Goal: Task Accomplishment & Management: Manage account settings

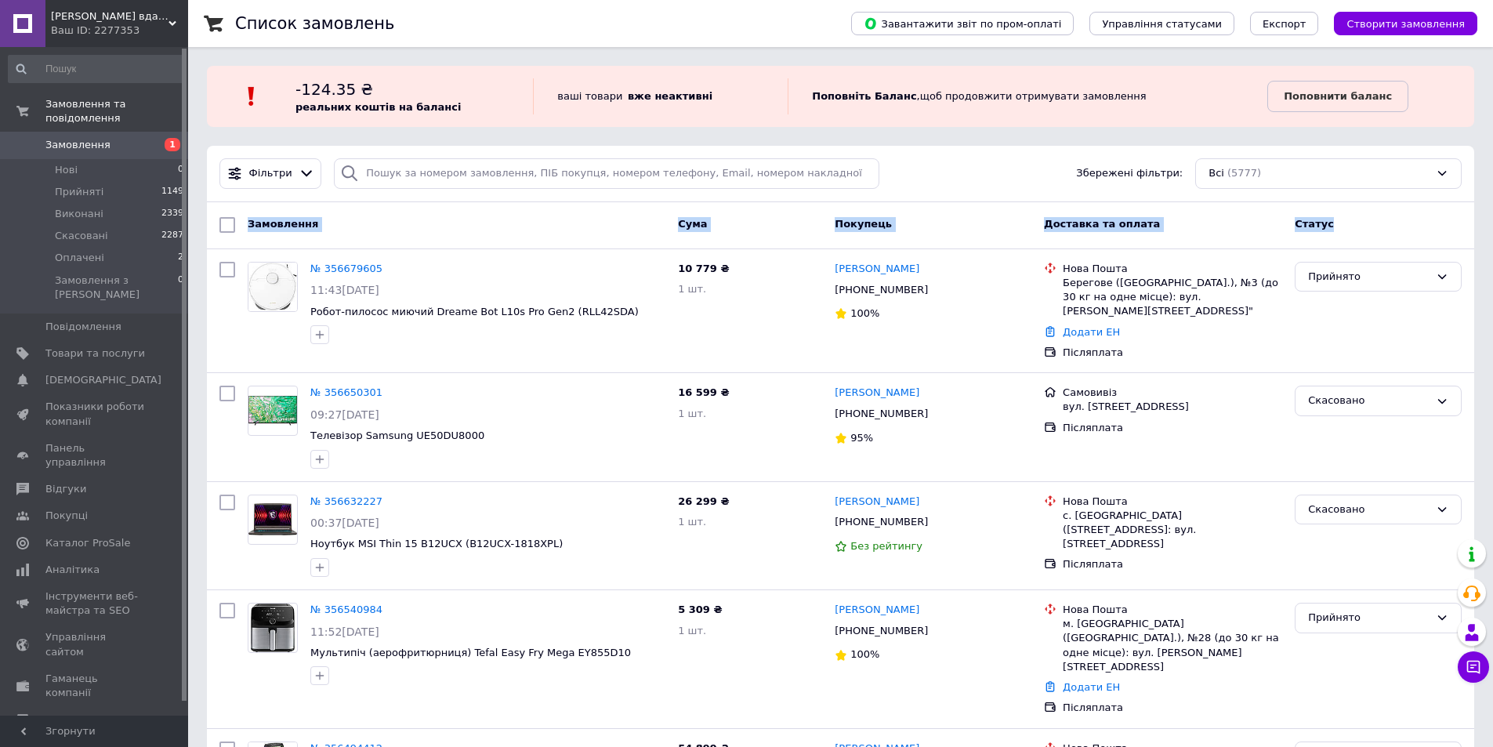
drag, startPoint x: 248, startPoint y: 223, endPoint x: 1345, endPoint y: 225, distance: 1096.5
click at [1345, 225] on div "Замовлення Cума Покупець Доставка та оплата Статус" at bounding box center [840, 225] width 1255 height 28
click at [1346, 225] on div "Статус" at bounding box center [1378, 225] width 179 height 28
drag, startPoint x: 1331, startPoint y: 223, endPoint x: 244, endPoint y: 225, distance: 1087.1
click at [244, 225] on div "Замовлення Cума Покупець Доставка та оплата Статус" at bounding box center [840, 225] width 1255 height 28
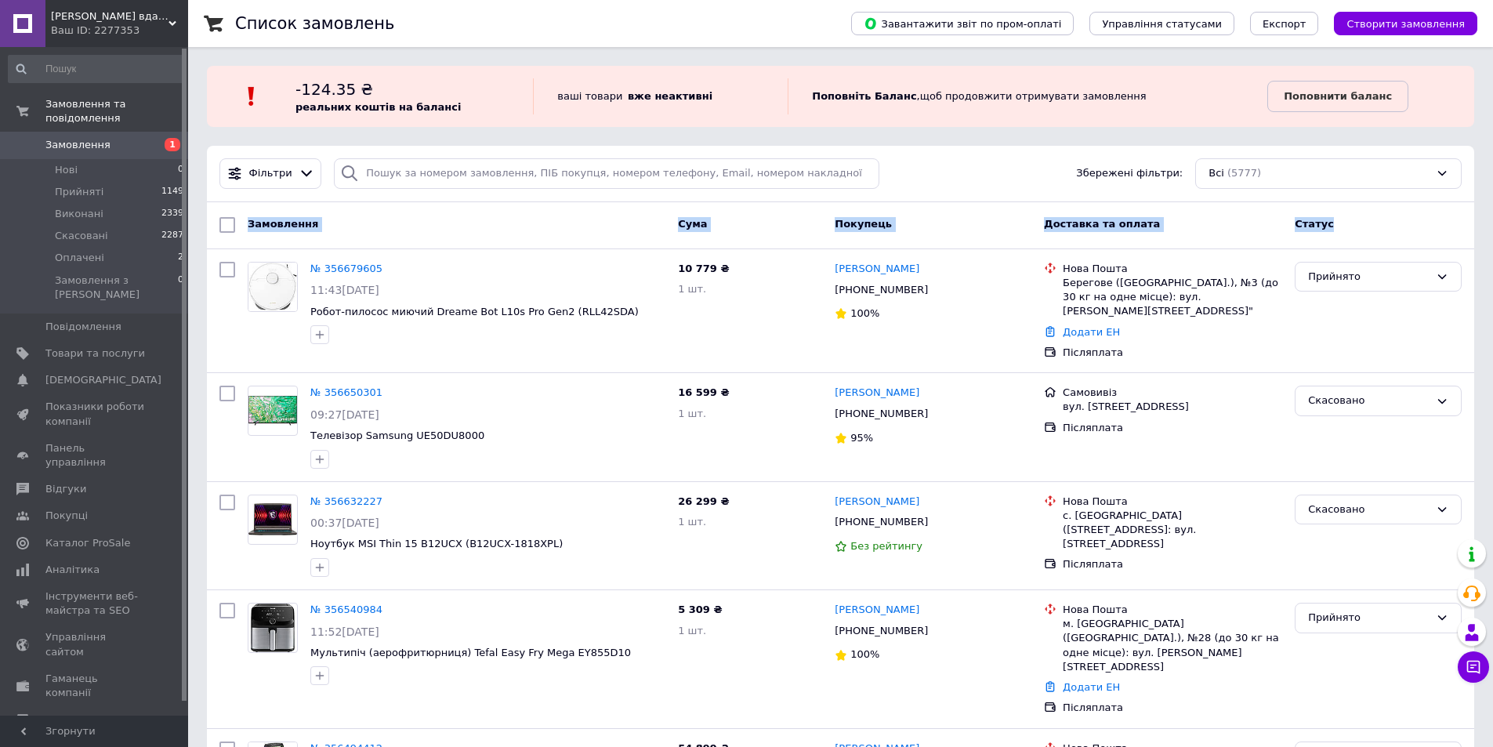
click at [263, 221] on span "Замовлення" at bounding box center [283, 224] width 71 height 12
drag, startPoint x: 245, startPoint y: 227, endPoint x: 1337, endPoint y: 234, distance: 1092.6
click at [1337, 234] on div "Замовлення Cума Покупець Доставка та оплата Статус" at bounding box center [840, 225] width 1255 height 28
click at [1341, 230] on div "Статус" at bounding box center [1378, 225] width 179 height 28
drag, startPoint x: 1339, startPoint y: 223, endPoint x: 245, endPoint y: 229, distance: 1094.2
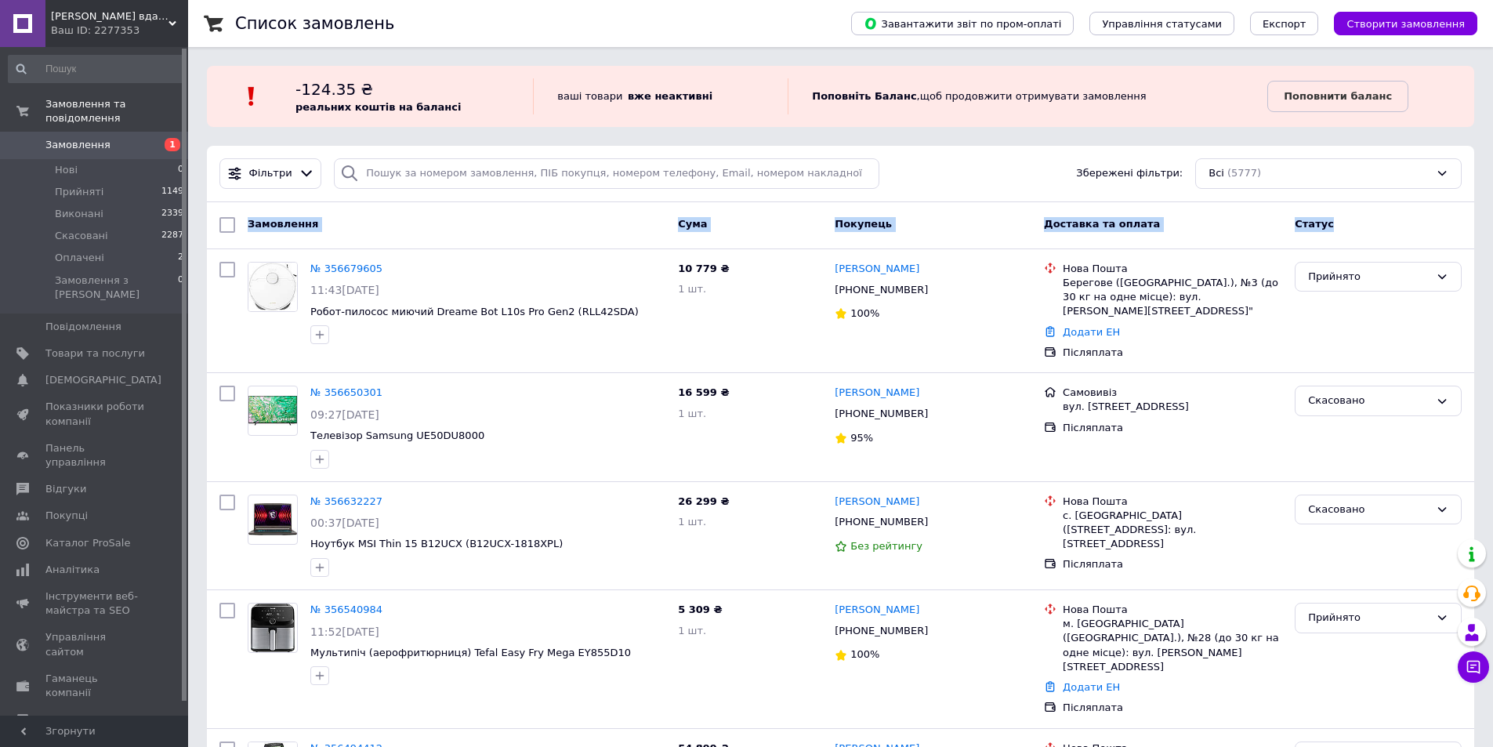
click at [245, 229] on div "Замовлення Cума Покупець Доставка та оплата Статус" at bounding box center [840, 225] width 1255 height 28
click at [258, 224] on span "Замовлення" at bounding box center [283, 224] width 71 height 12
drag, startPoint x: 246, startPoint y: 227, endPoint x: 1346, endPoint y: 233, distance: 1099.6
click at [1338, 233] on div "Замовлення Cума Покупець Доставка та оплата Статус" at bounding box center [840, 225] width 1255 height 28
click at [596, 233] on div "Замовлення" at bounding box center [456, 225] width 430 height 28
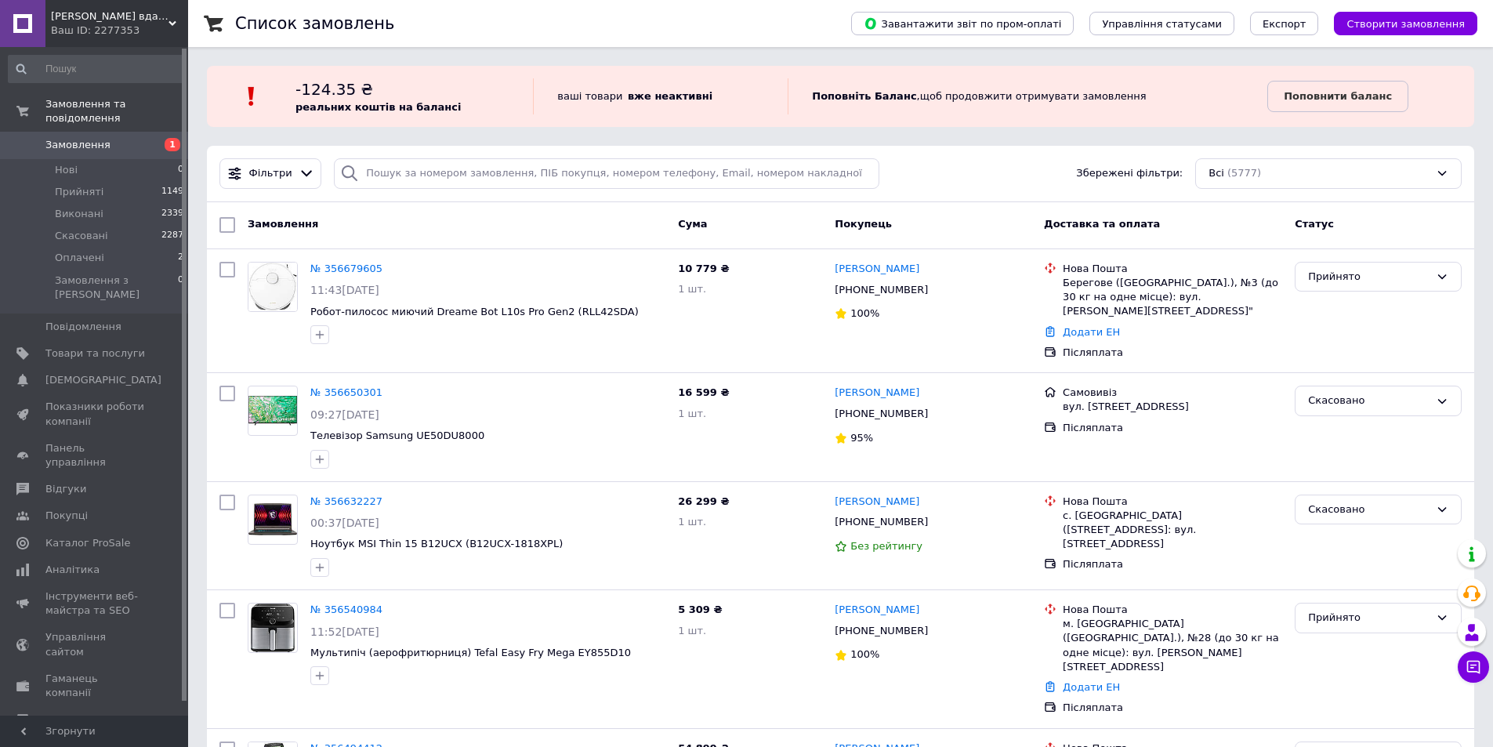
click at [380, 228] on div "Замовлення" at bounding box center [456, 225] width 430 height 28
drag, startPoint x: 247, startPoint y: 220, endPoint x: 1343, endPoint y: 226, distance: 1095.7
click at [1341, 228] on div "Замовлення Cума Покупець Доставка та оплата Статус" at bounding box center [840, 225] width 1255 height 28
click at [1343, 226] on div "Статус" at bounding box center [1378, 225] width 179 height 28
click at [79, 159] on li "Нові 0" at bounding box center [96, 170] width 193 height 22
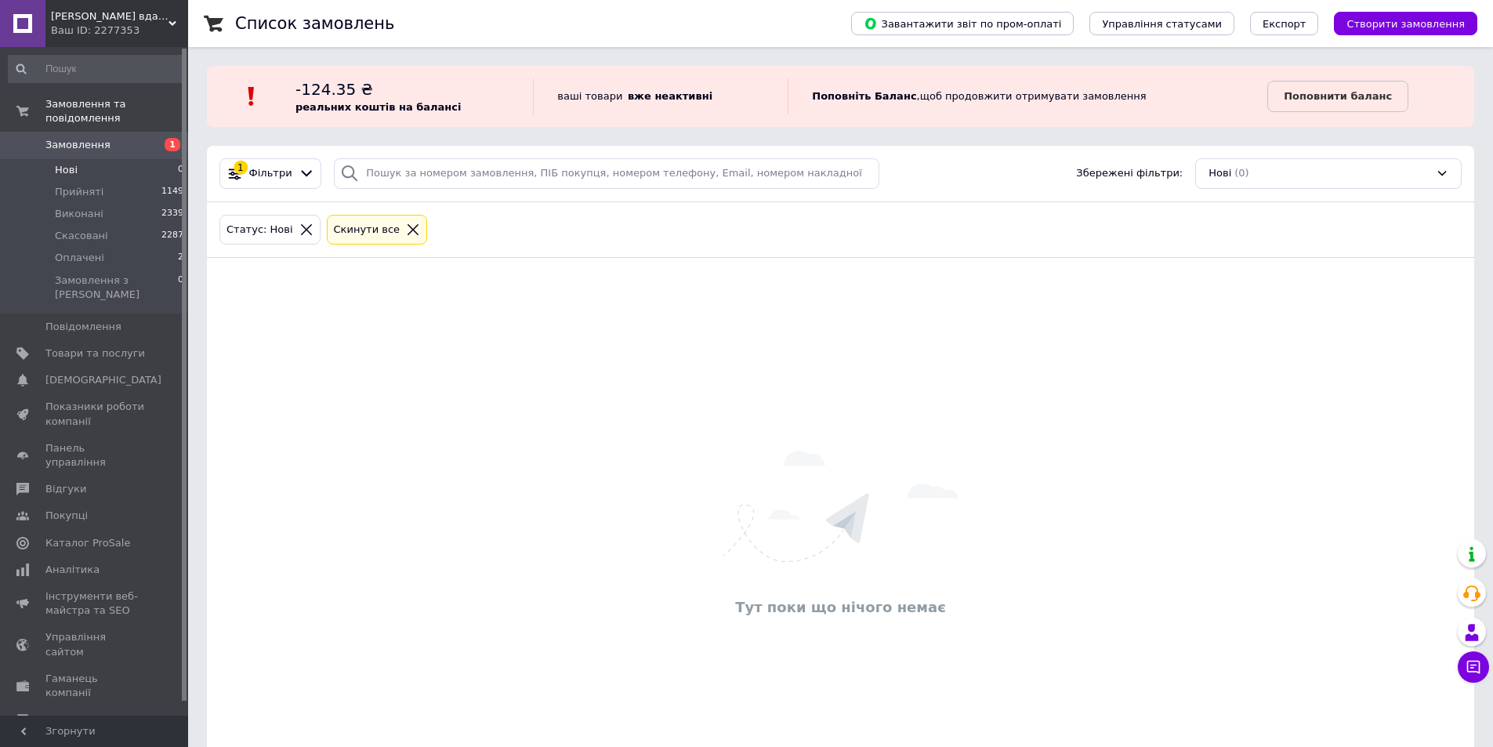
click at [408, 230] on icon at bounding box center [413, 229] width 11 height 11
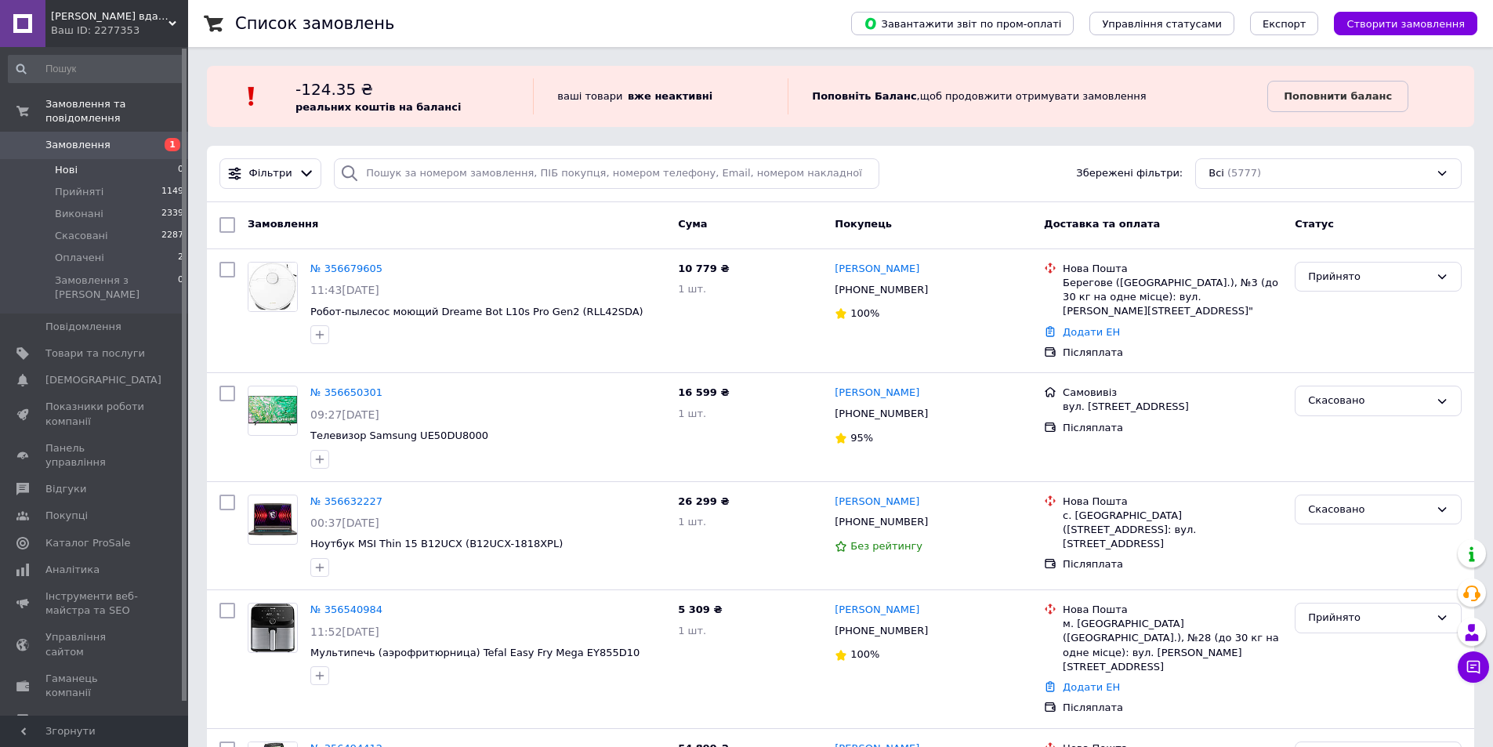
click at [443, 216] on div "Замовлення" at bounding box center [456, 225] width 430 height 28
click at [130, 24] on div "Ваш ID: 2277353" at bounding box center [119, 31] width 137 height 14
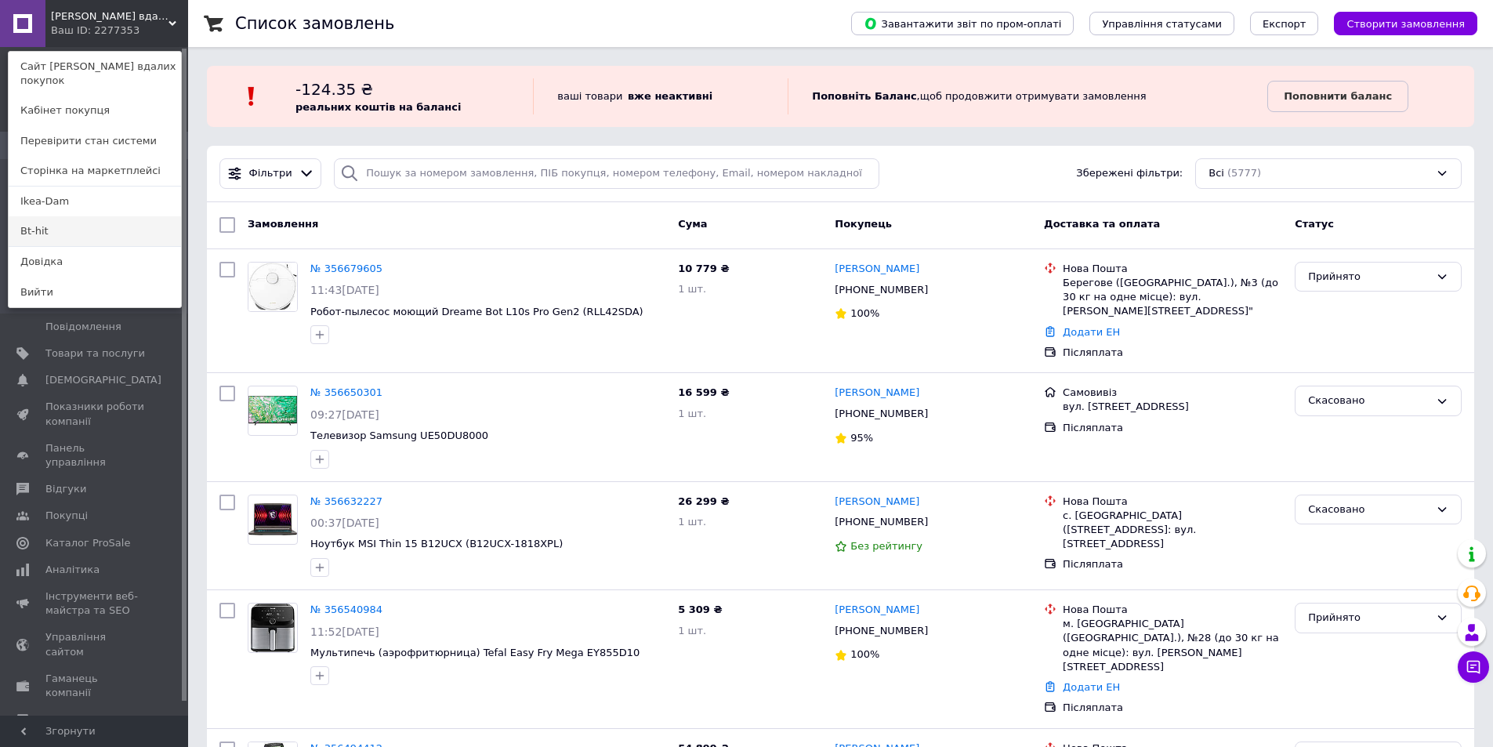
click at [30, 216] on link "Bt-hit" at bounding box center [95, 231] width 172 height 30
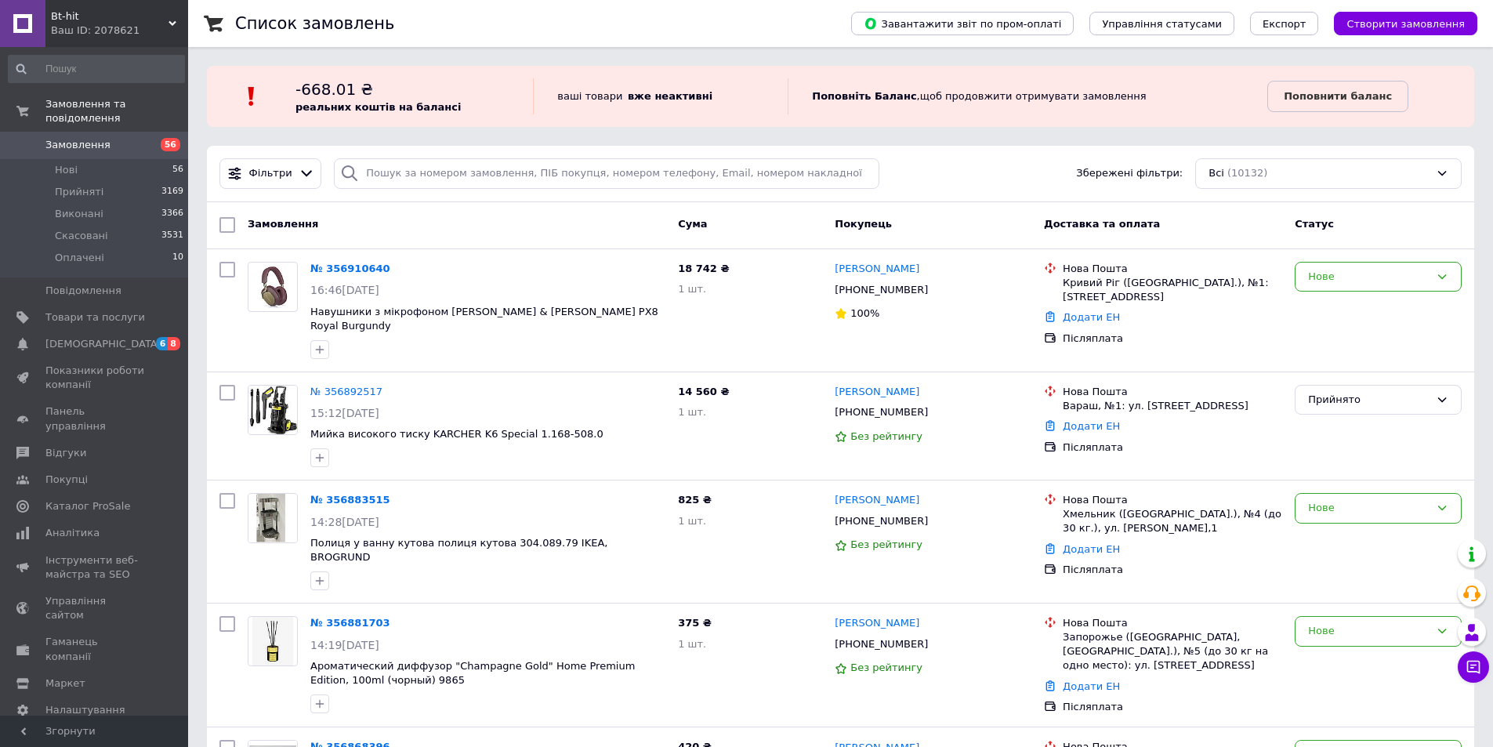
click at [82, 24] on div "Ваш ID: 2078621" at bounding box center [119, 31] width 137 height 14
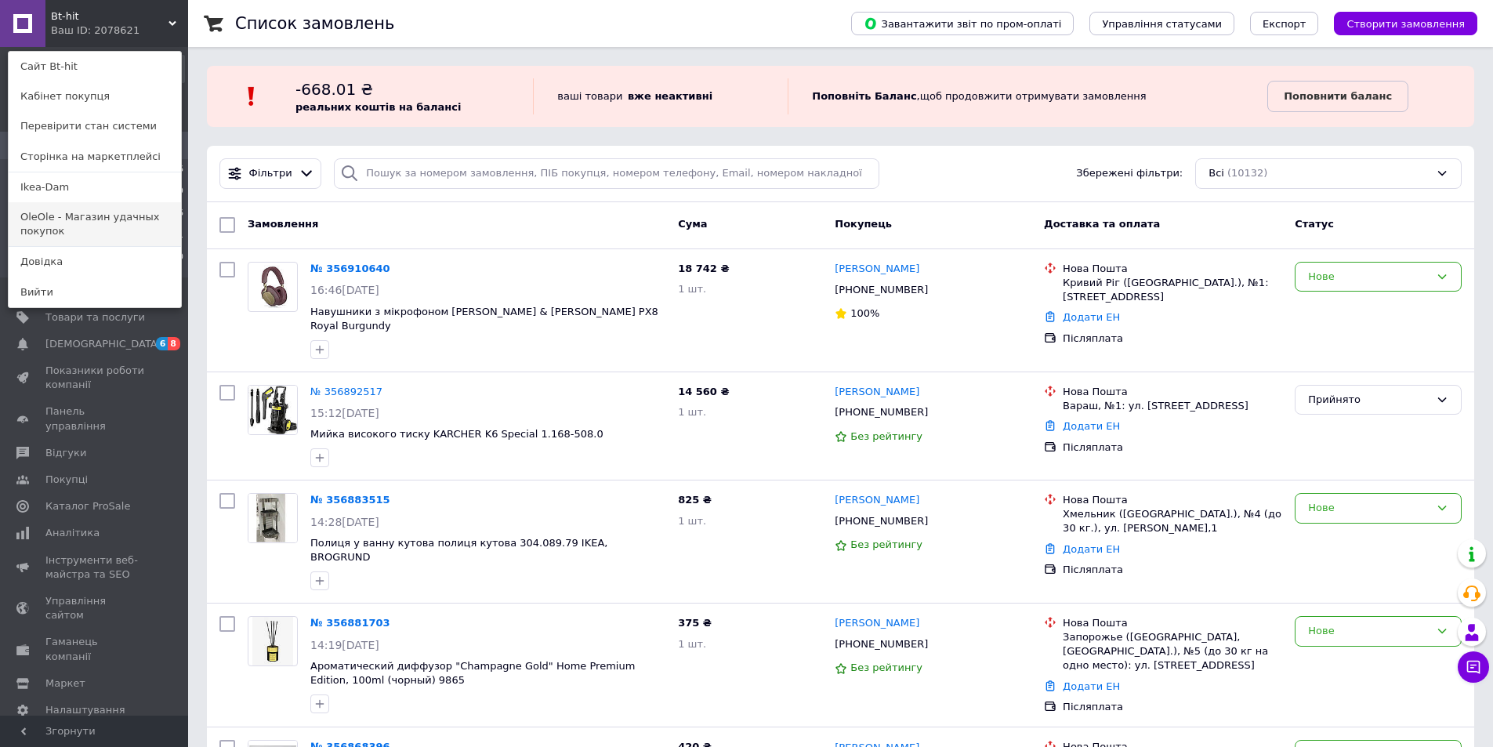
click at [54, 211] on link "OleOle - Магазин удачных покупок" at bounding box center [95, 224] width 172 height 44
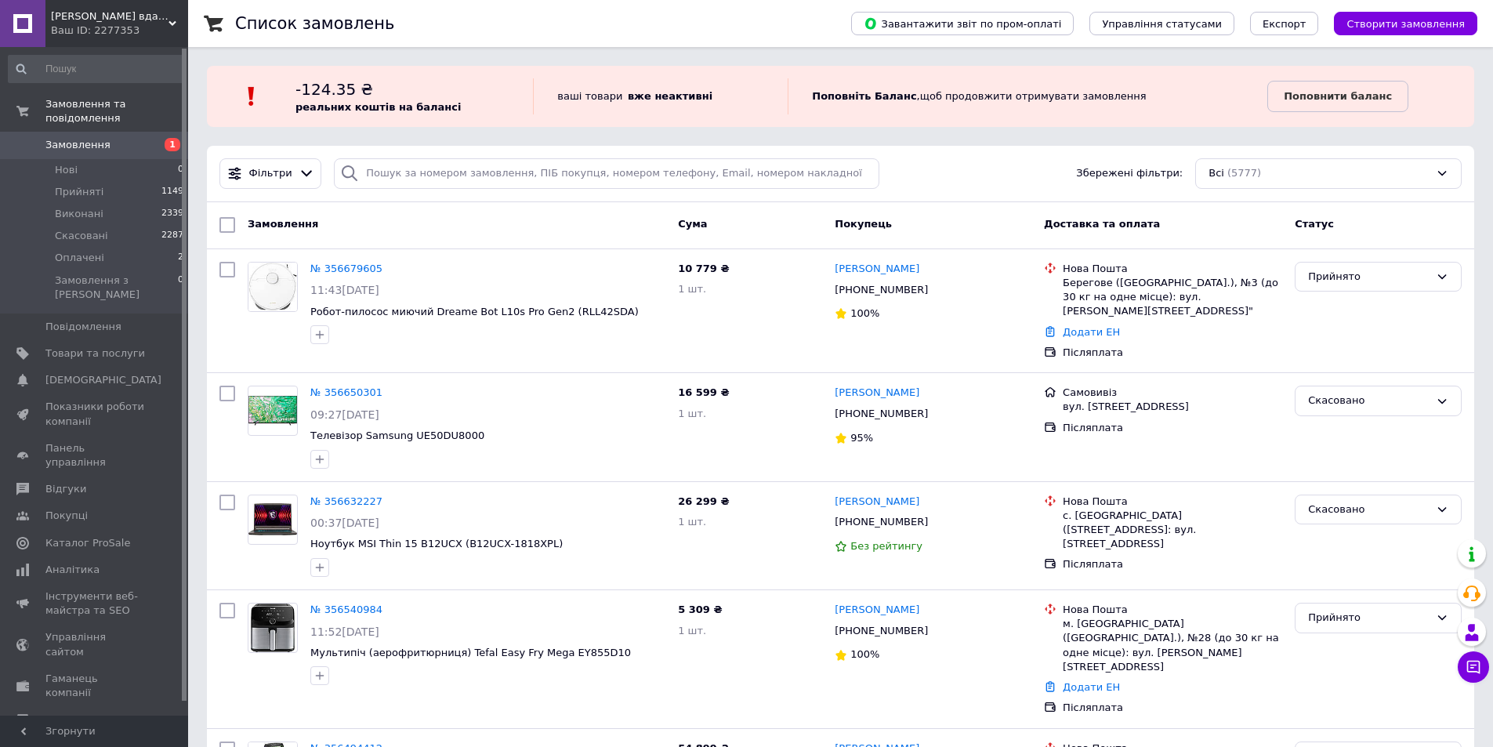
click at [446, 211] on div "Замовлення" at bounding box center [456, 225] width 430 height 28
click at [445, 232] on div "Замовлення" at bounding box center [456, 225] width 430 height 28
drag, startPoint x: 247, startPoint y: 224, endPoint x: 353, endPoint y: 223, distance: 106.6
click at [353, 223] on div "Замовлення" at bounding box center [456, 225] width 430 height 28
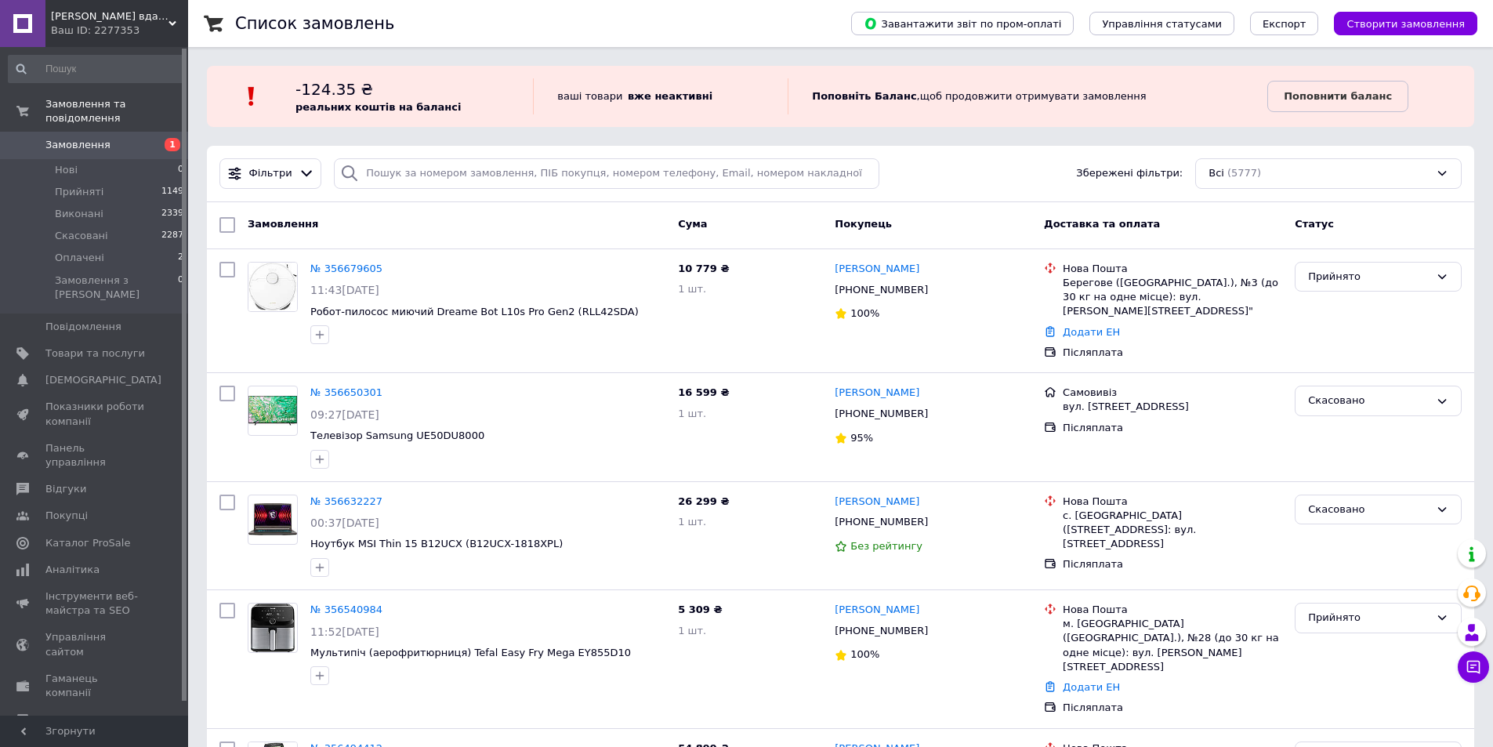
click at [403, 203] on div "Замовлення Cума Покупець Доставка та оплата Статус" at bounding box center [840, 225] width 1267 height 47
click at [447, 225] on div "Замовлення" at bounding box center [456, 225] width 430 height 28
click at [89, 159] on li "Нові 0" at bounding box center [96, 170] width 193 height 22
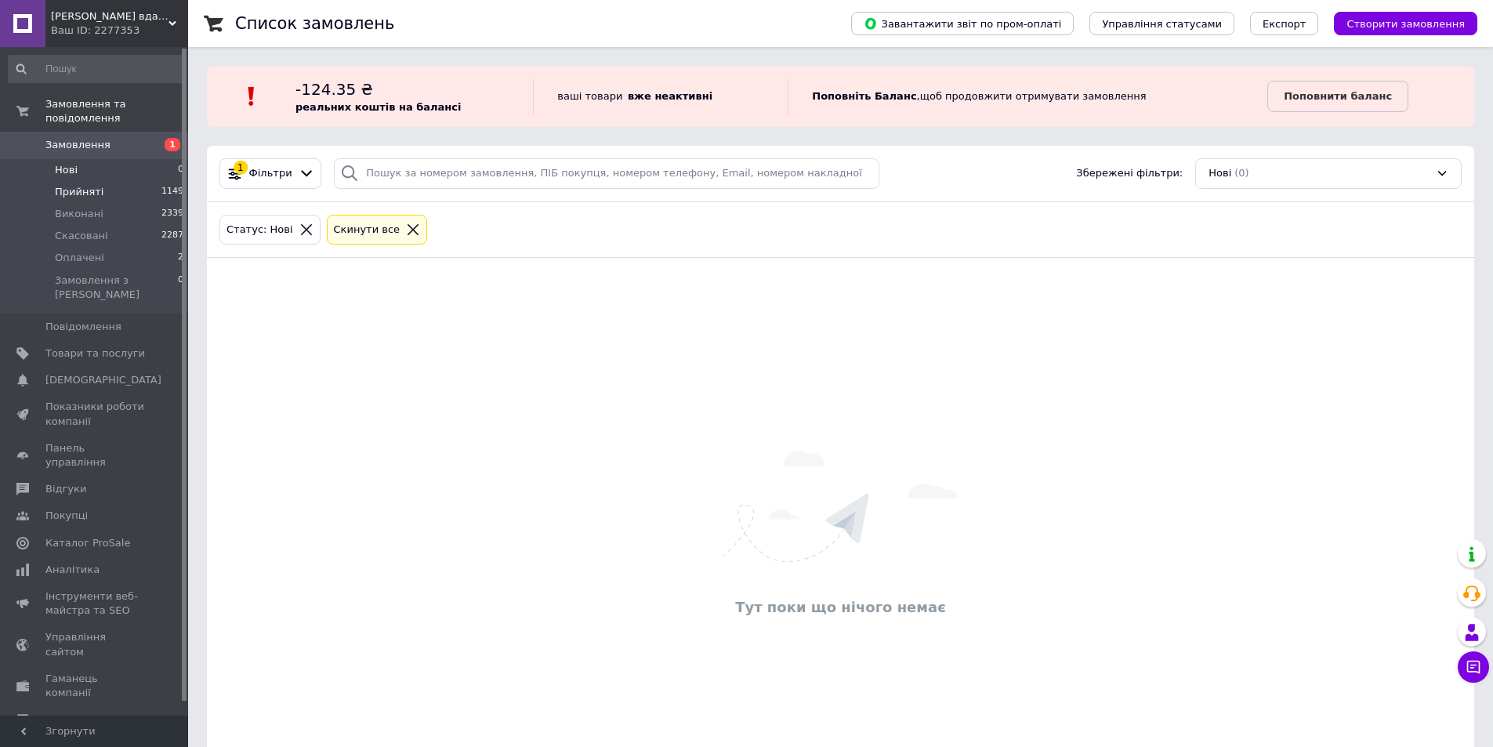
click at [81, 185] on span "Прийняті" at bounding box center [79, 192] width 49 height 14
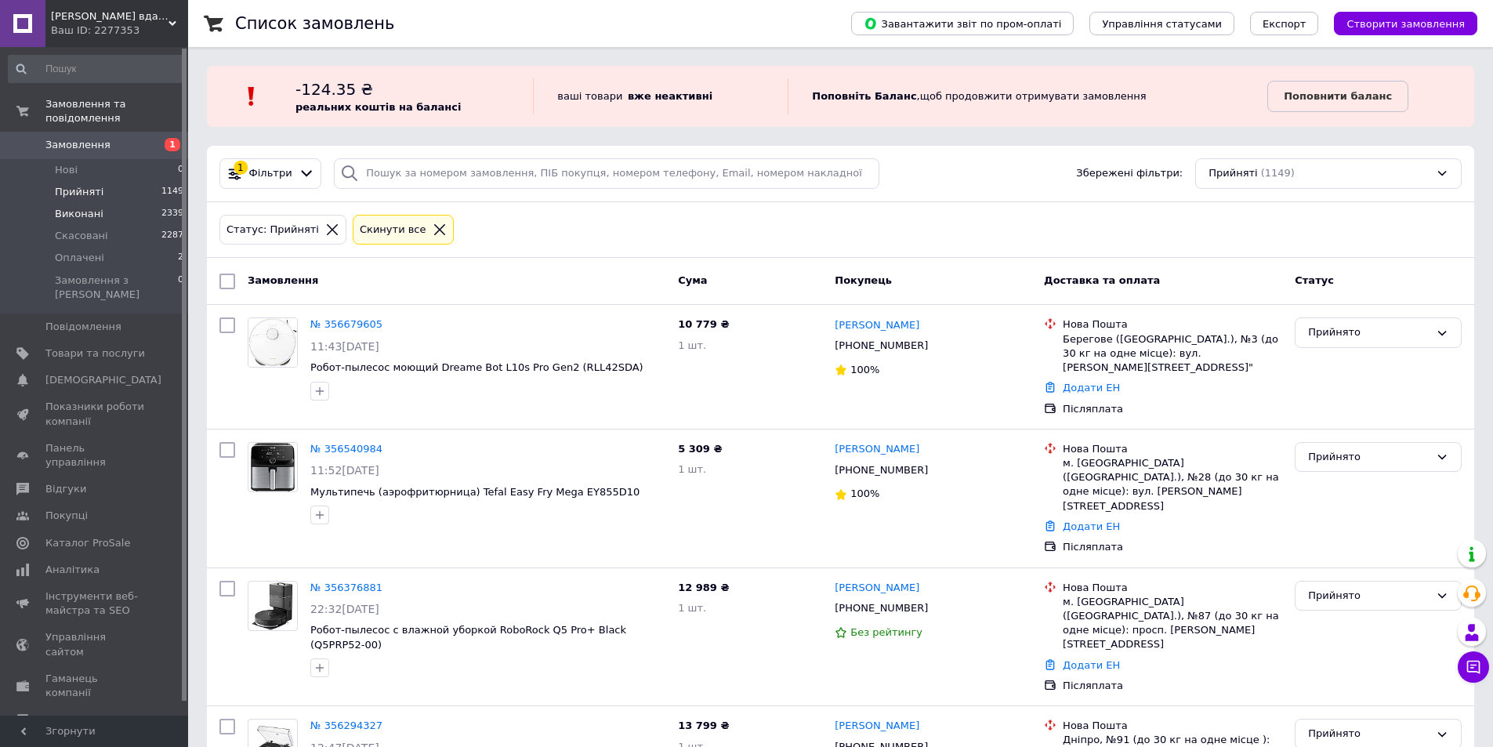
click at [77, 207] on span "Виконані" at bounding box center [79, 214] width 49 height 14
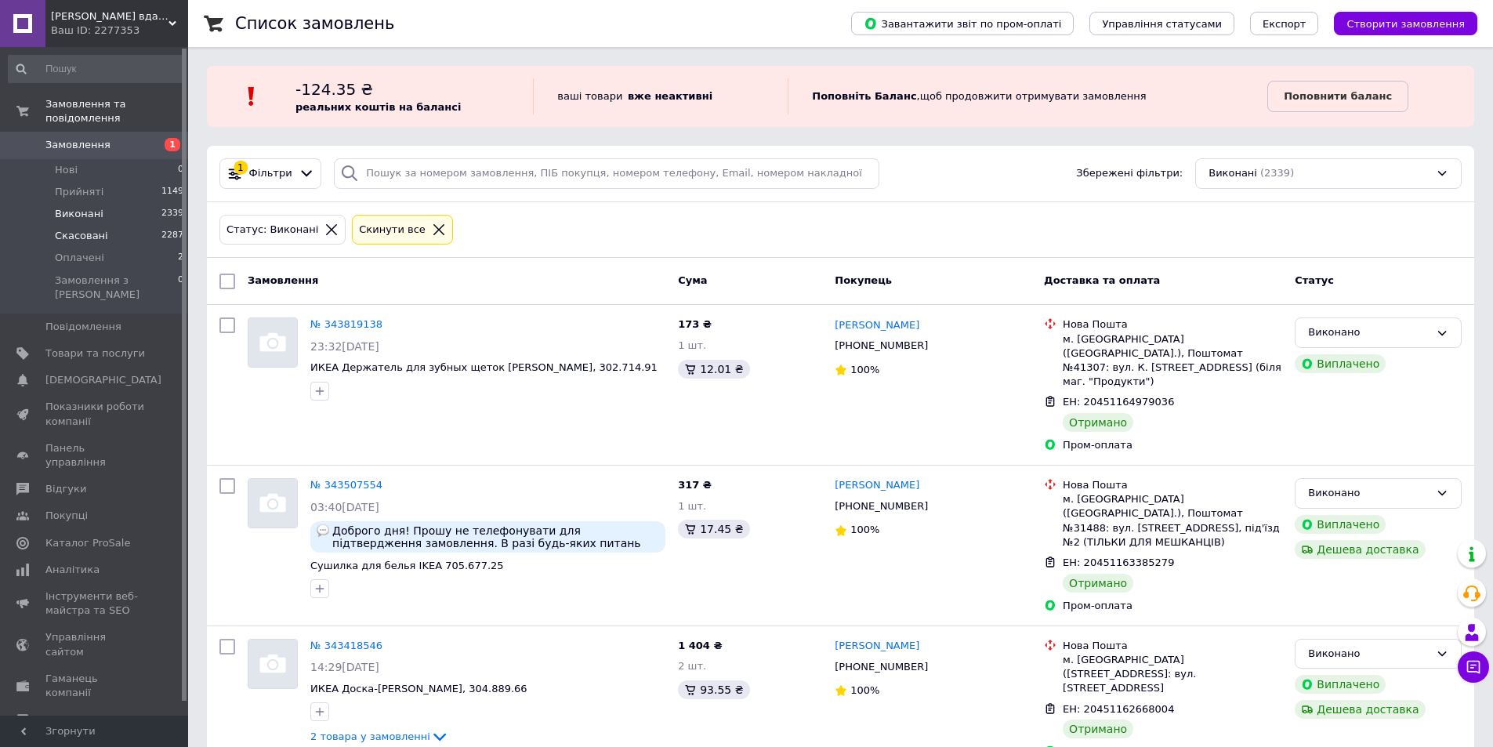
click at [78, 229] on span "Скасовані" at bounding box center [81, 236] width 53 height 14
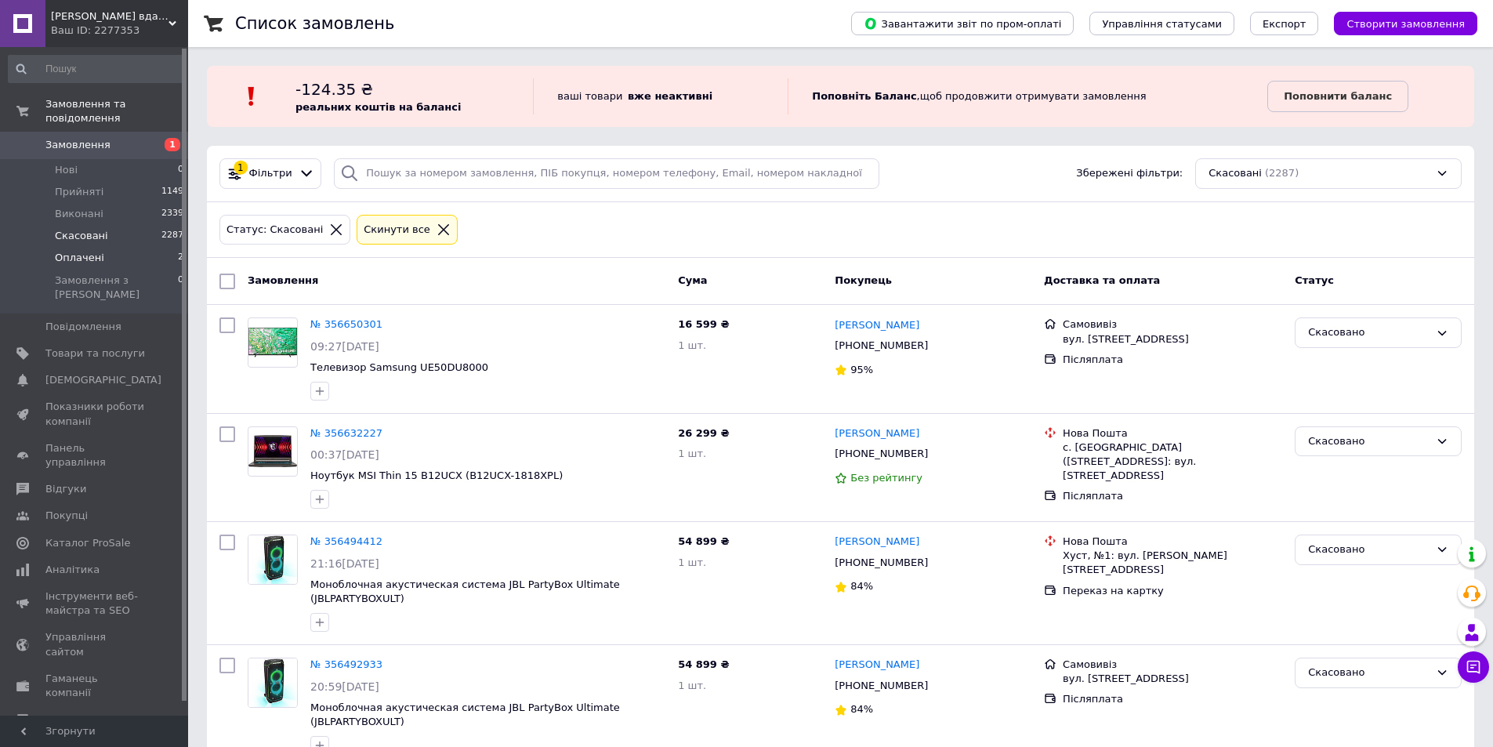
click at [80, 251] on span "Оплачені" at bounding box center [79, 258] width 49 height 14
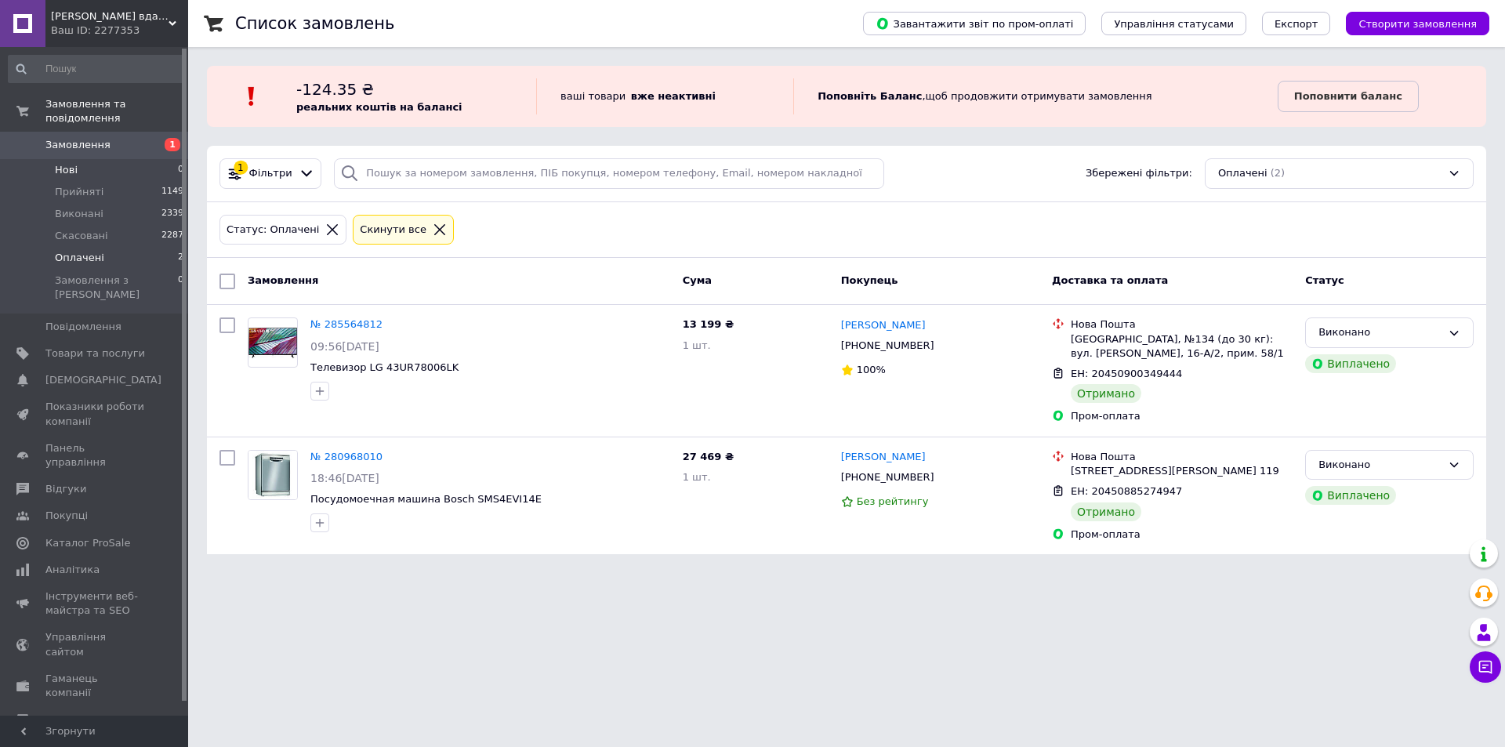
click at [93, 159] on li "Нові 0" at bounding box center [96, 170] width 193 height 22
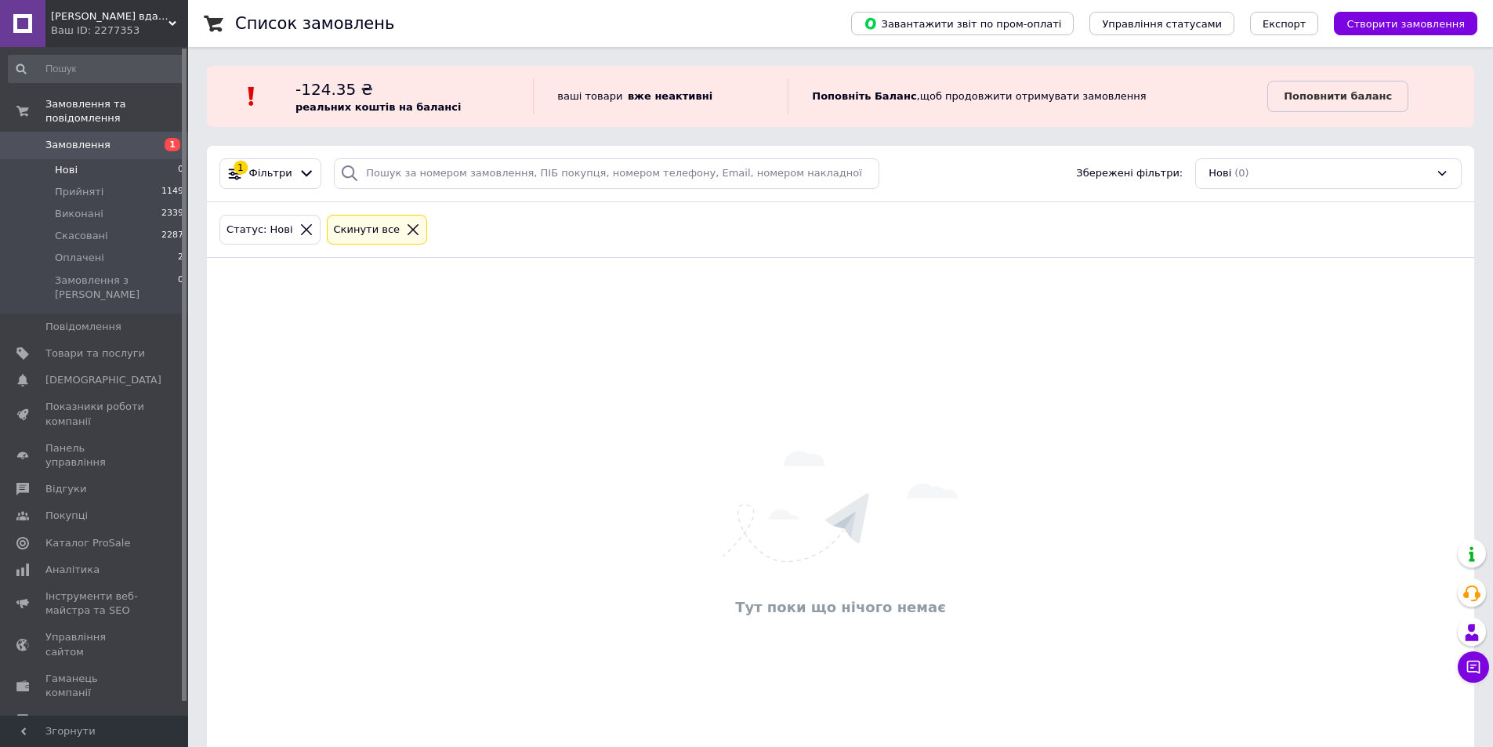
click at [406, 226] on icon at bounding box center [413, 230] width 14 height 14
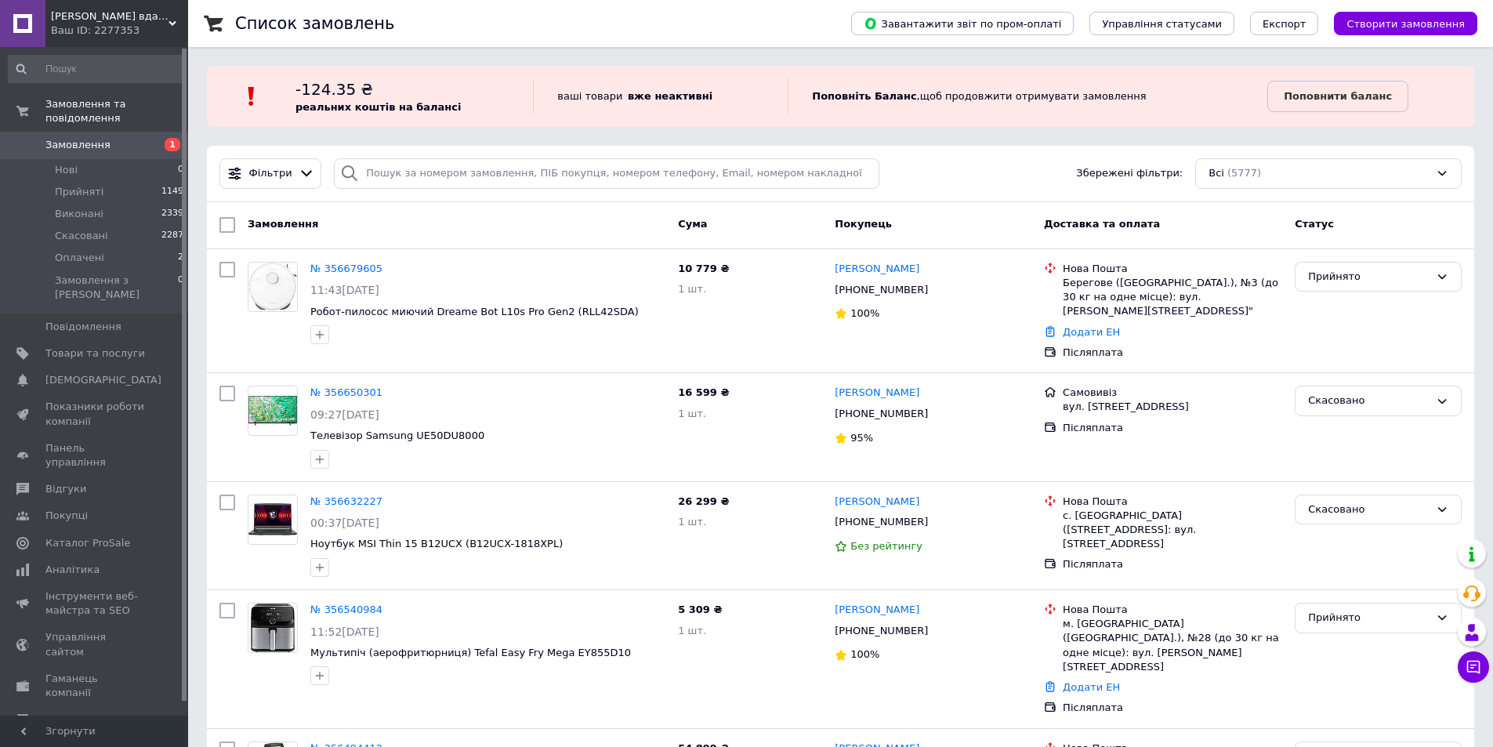
click at [92, 38] on div "[PERSON_NAME] вдалих покупок Ваш ID: 2277353" at bounding box center [116, 23] width 143 height 47
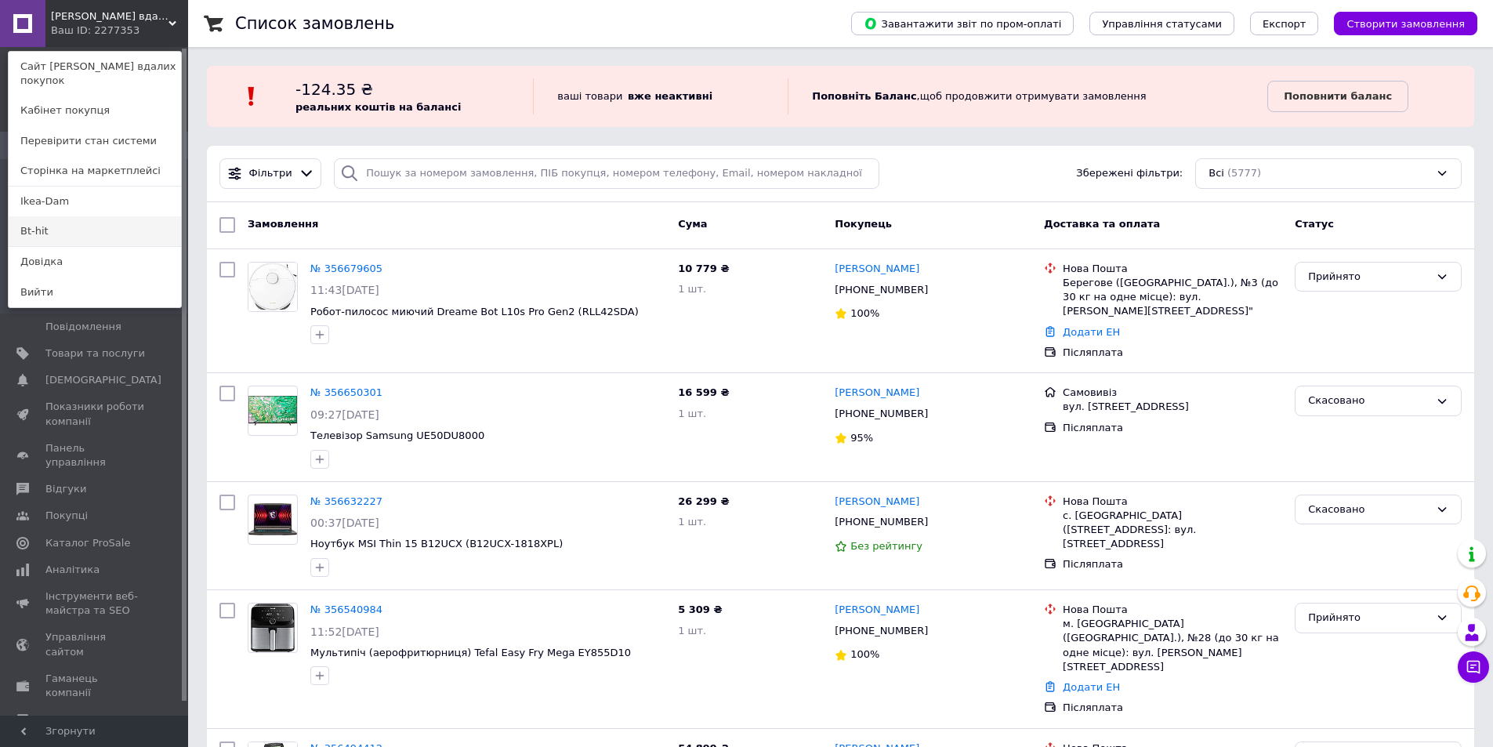
click at [39, 220] on link "Bt-hit" at bounding box center [95, 231] width 172 height 30
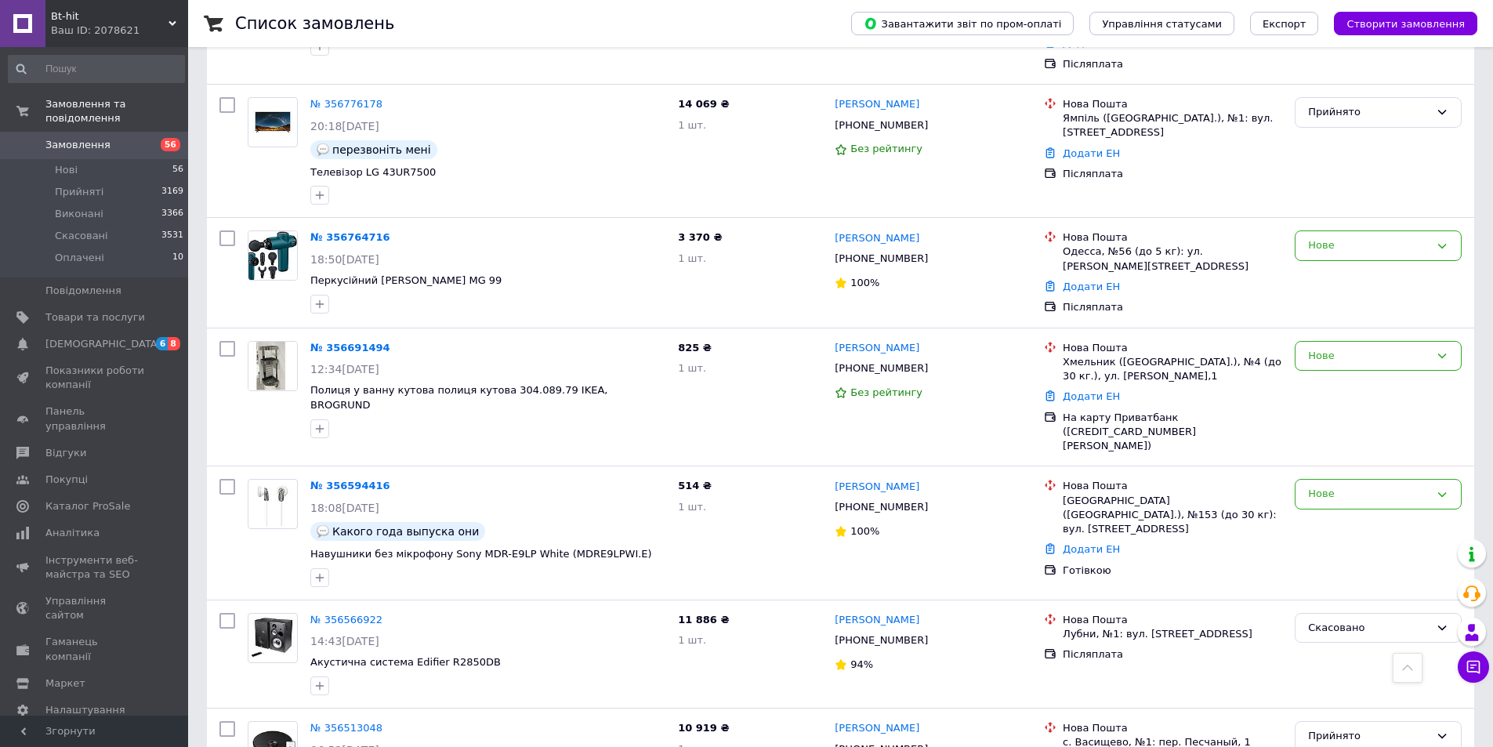
scroll to position [784, 0]
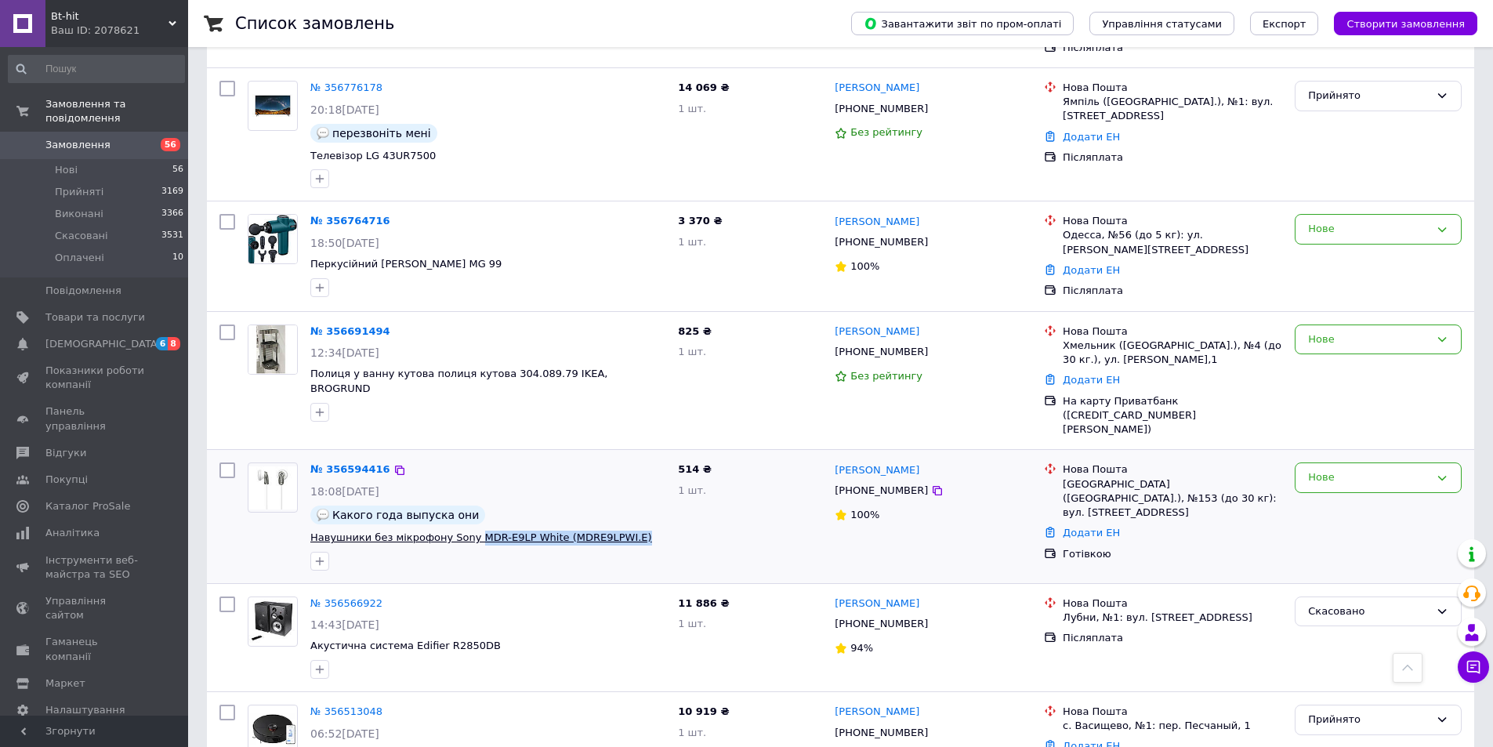
drag, startPoint x: 617, startPoint y: 484, endPoint x: 466, endPoint y: 483, distance: 151.3
click at [466, 531] on span "Навушники без мікрофону Sony MDR-E9LP White (MDRE9LPWI.E)" at bounding box center [487, 538] width 355 height 15
copy span "MDR-E9LP White (MDRE9LPWI.E)"
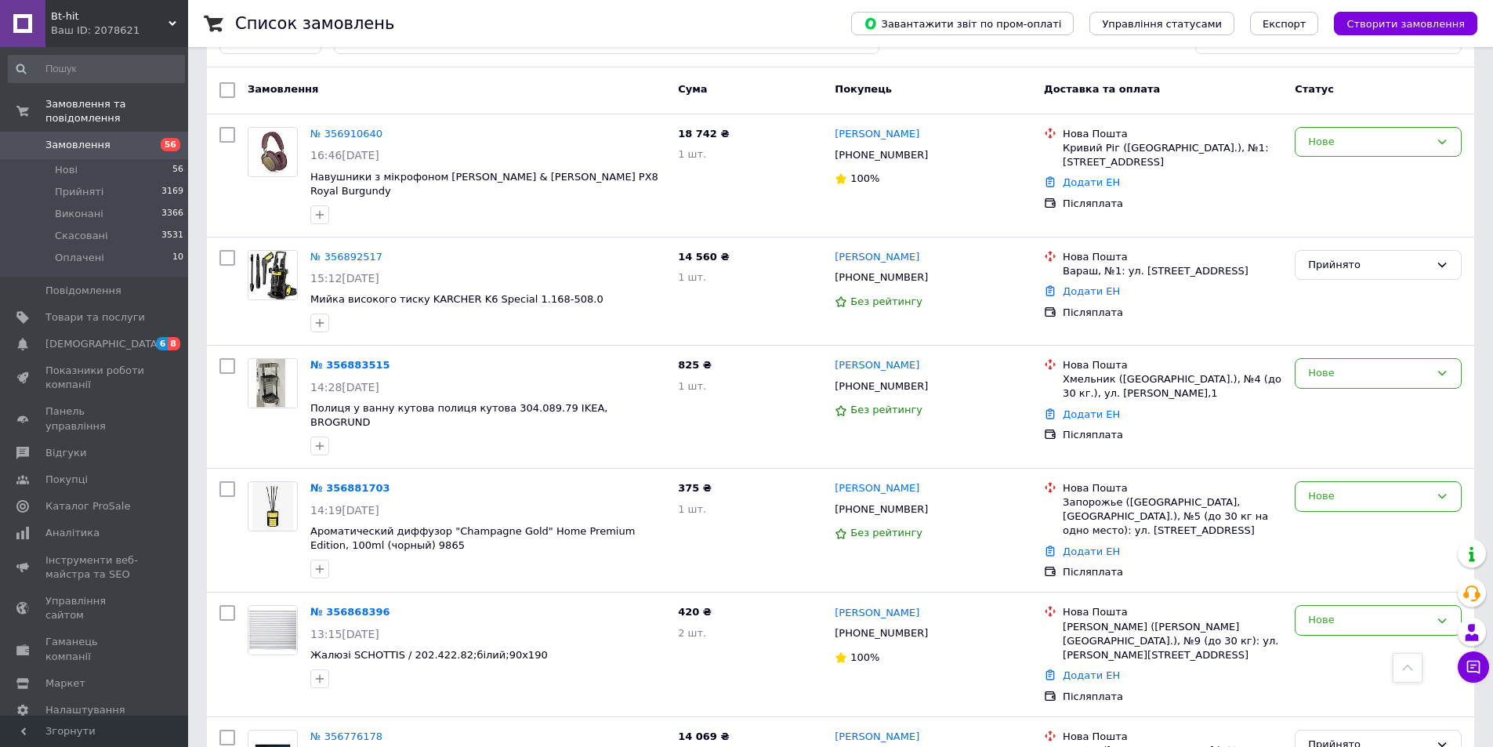
scroll to position [0, 0]
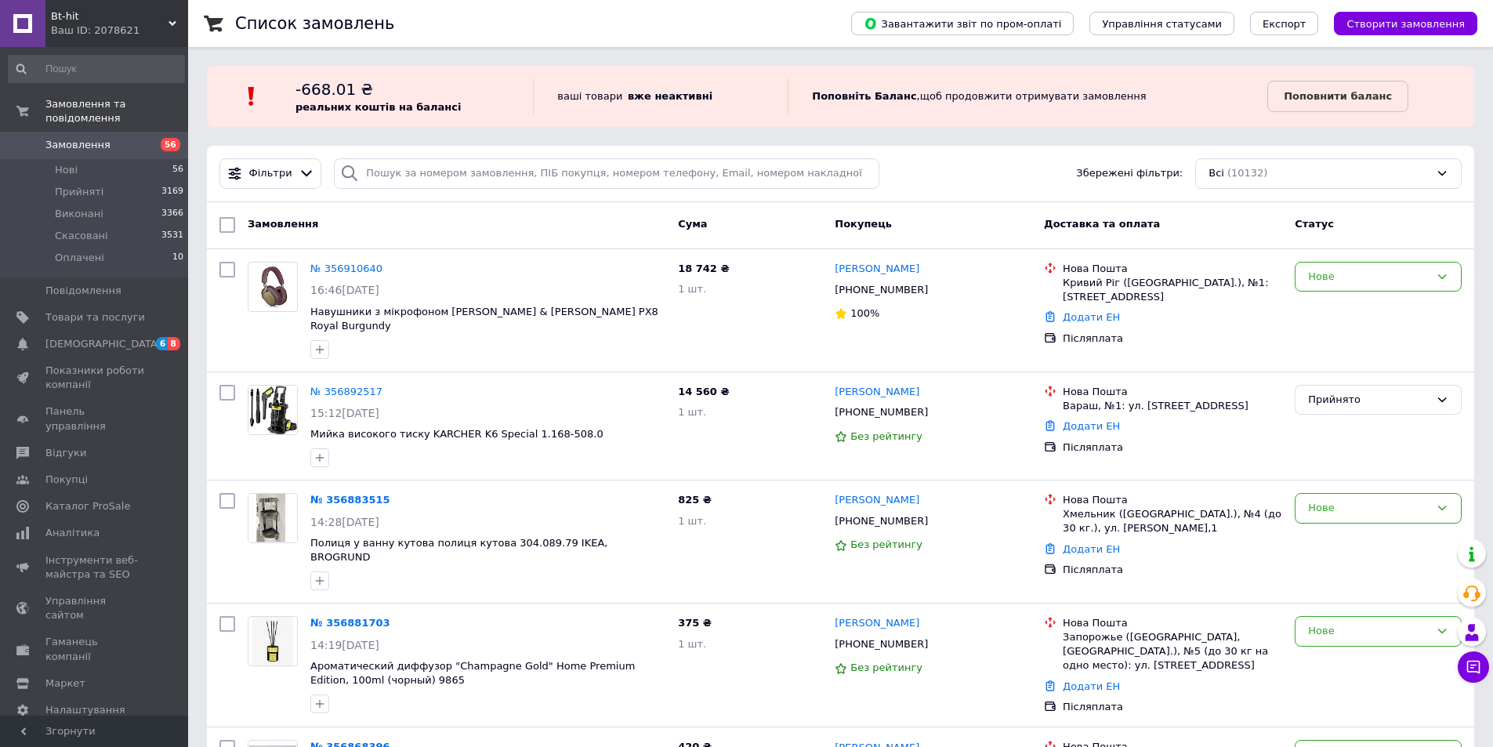
click at [117, 24] on div "Ваш ID: 2078621" at bounding box center [119, 31] width 137 height 14
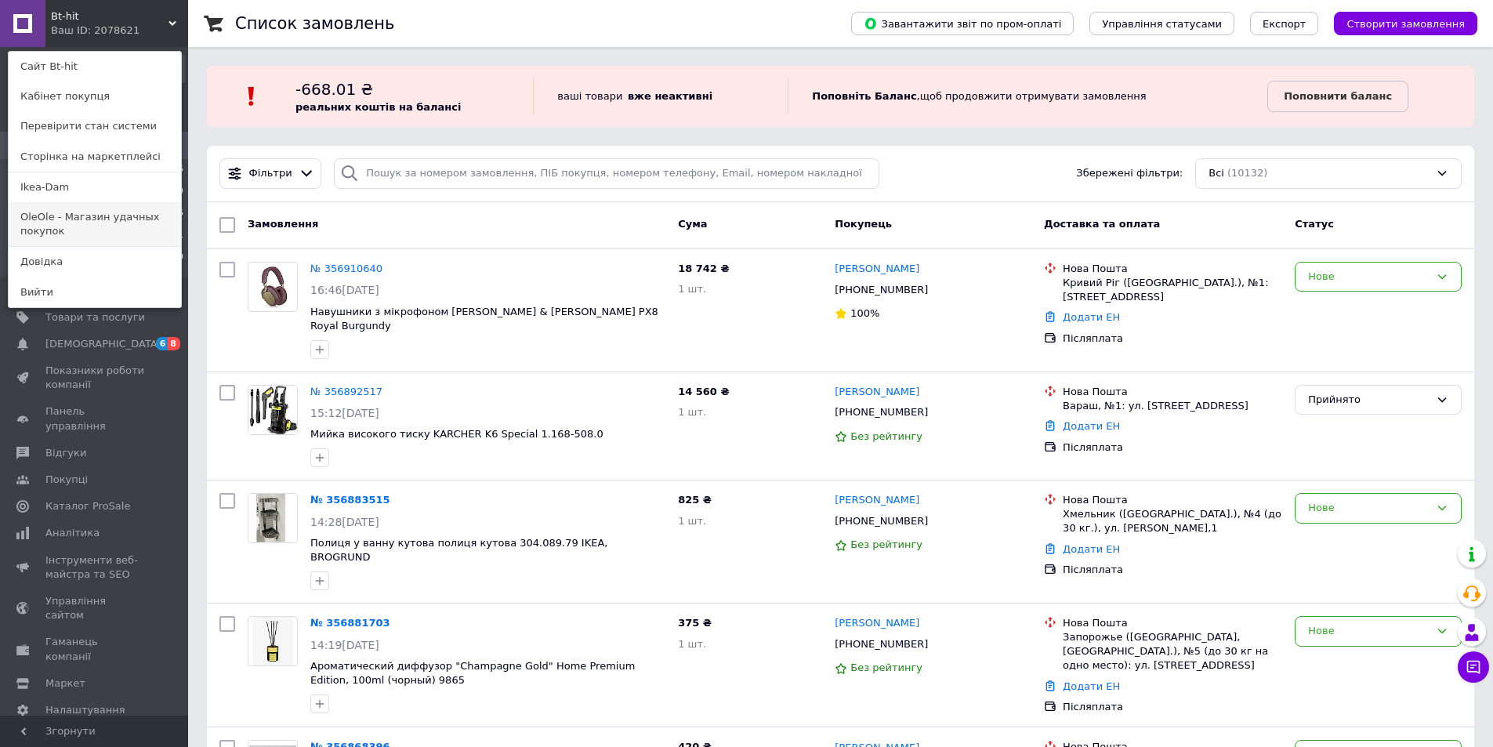
click at [88, 219] on link "OleOle - Магазин удачных покупок" at bounding box center [95, 224] width 172 height 44
